Goal: Navigation & Orientation: Find specific page/section

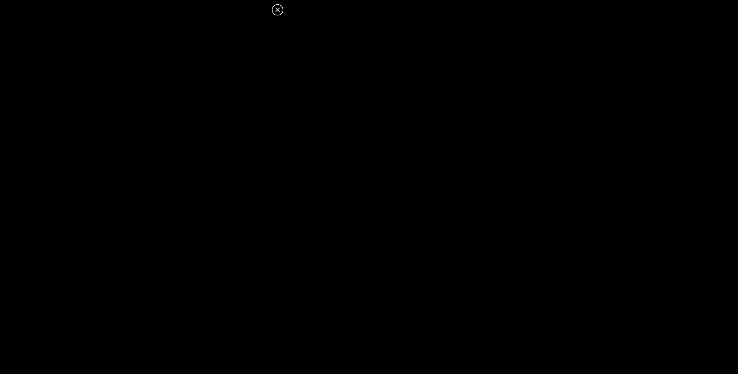
scroll to position [0, 192]
click at [275, 10] on icon at bounding box center [277, 9] width 9 height 9
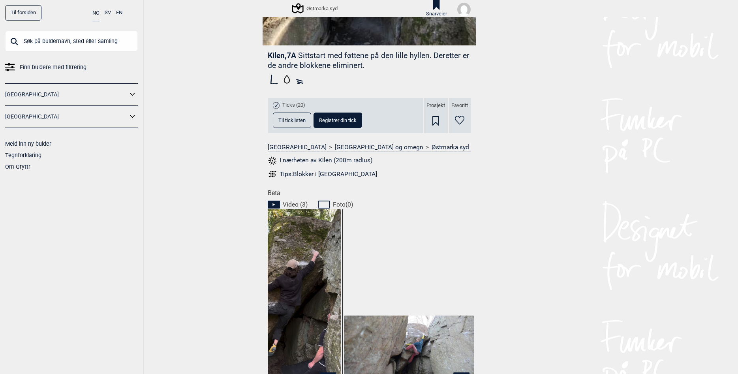
scroll to position [0, 0]
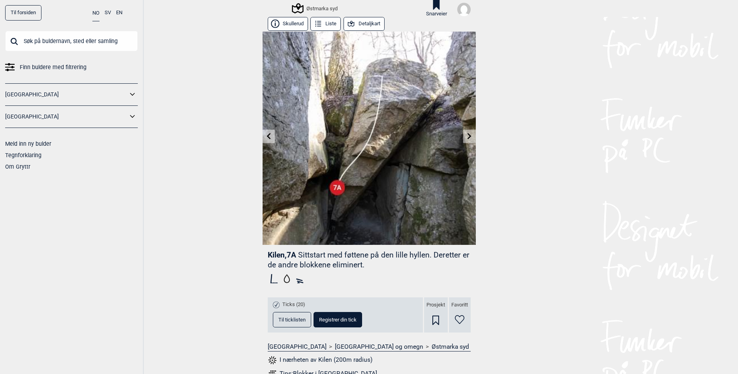
click at [360, 22] on button "Detaljkart" at bounding box center [363, 24] width 41 height 14
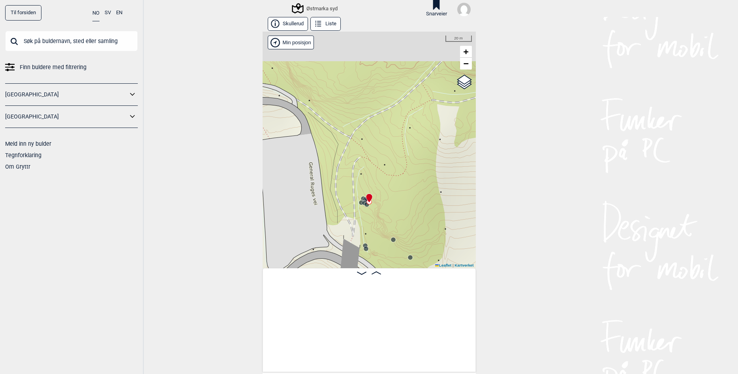
scroll to position [0, 267]
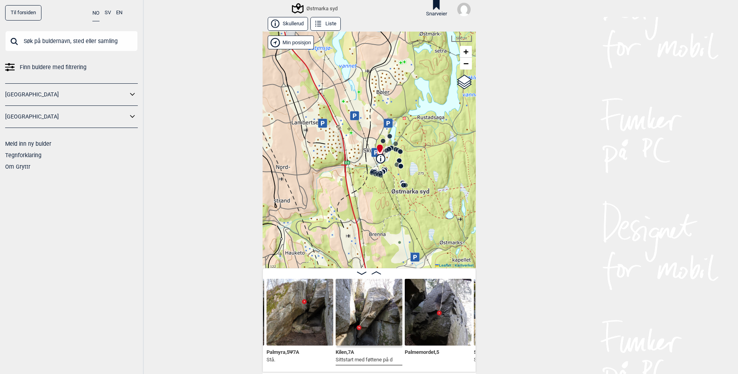
drag, startPoint x: 406, startPoint y: 191, endPoint x: 393, endPoint y: 180, distance: 17.7
click at [393, 180] on div "Østmarka syd" at bounding box center [368, 150] width 213 height 236
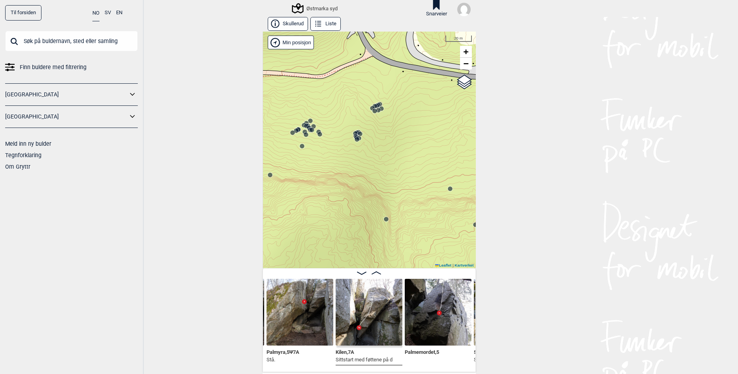
drag, startPoint x: 311, startPoint y: 154, endPoint x: 496, endPoint y: 161, distance: 186.0
click at [476, 161] on div "Østmarka syd" at bounding box center [368, 150] width 213 height 236
click at [374, 109] on circle at bounding box center [373, 109] width 5 height 5
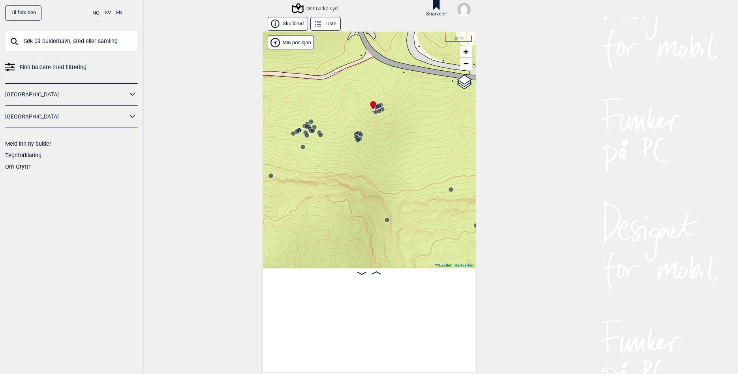
scroll to position [0, 7815]
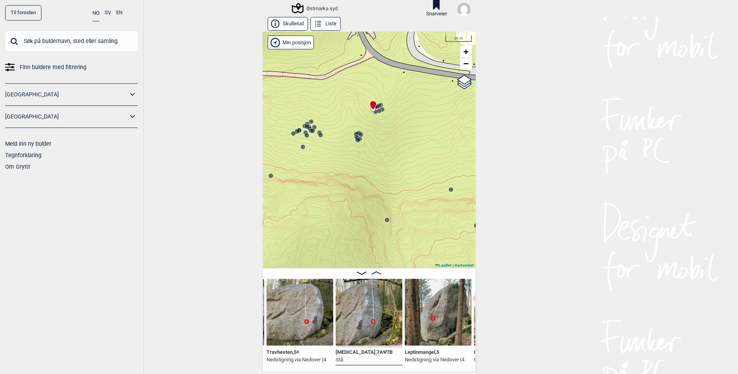
click at [309, 123] on circle at bounding box center [306, 123] width 5 height 5
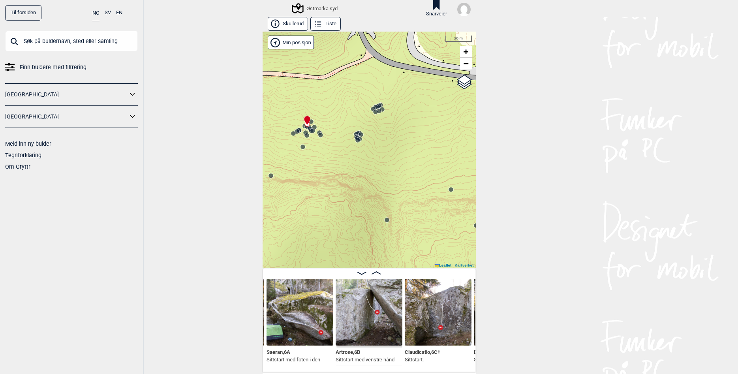
click at [359, 139] on circle at bounding box center [357, 140] width 5 height 5
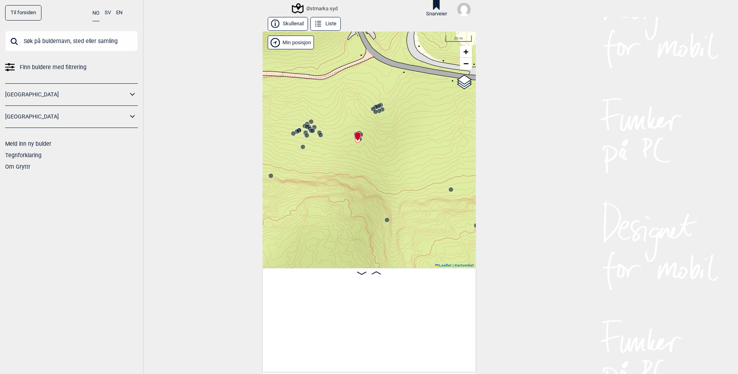
scroll to position [0, 8493]
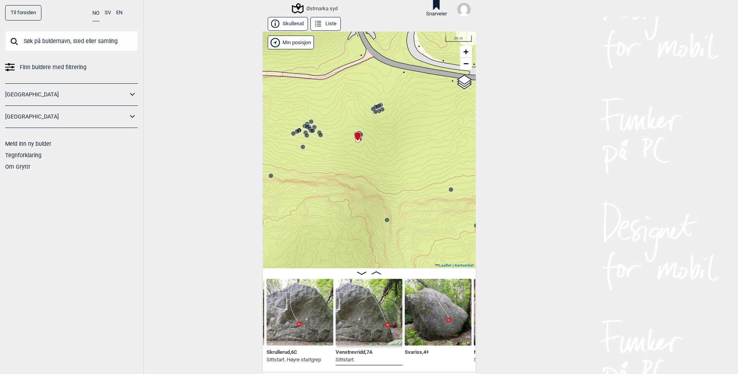
click at [369, 301] on img at bounding box center [368, 312] width 67 height 67
